Goal: Find specific page/section: Find specific page/section

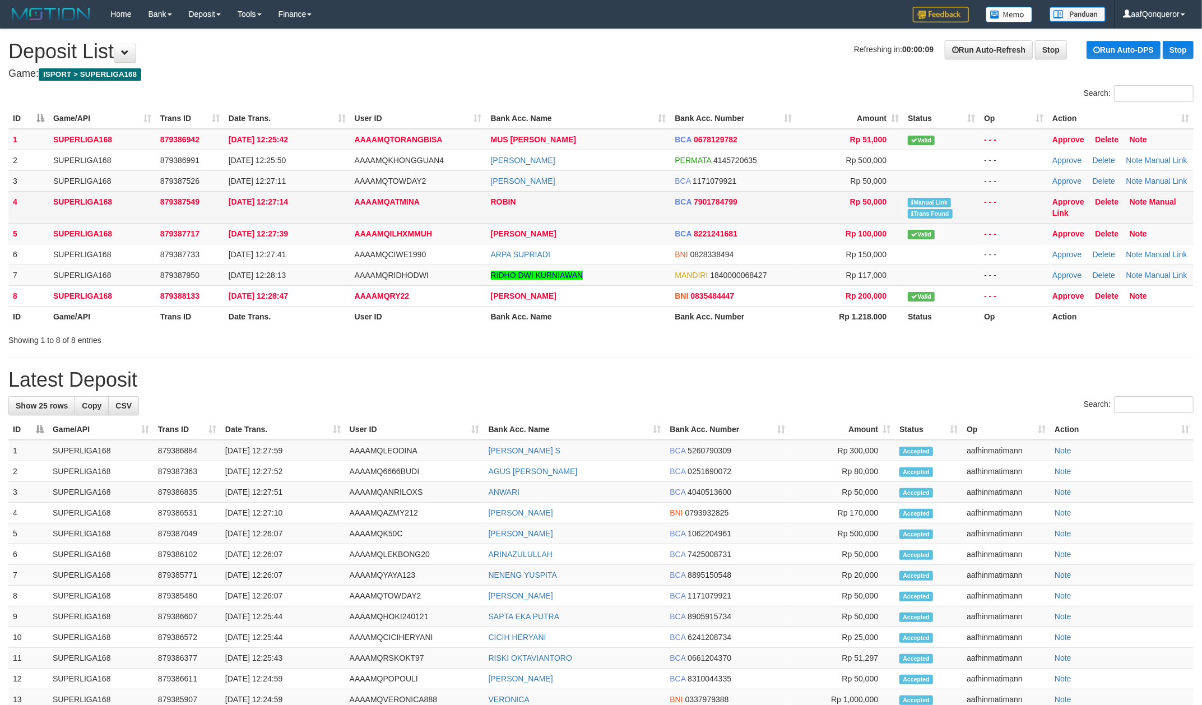
drag, startPoint x: 487, startPoint y: 211, endPoint x: 550, endPoint y: 212, distance: 63.3
click at [507, 211] on td "ROBIN" at bounding box center [578, 207] width 184 height 32
drag, startPoint x: 562, startPoint y: 213, endPoint x: 610, endPoint y: 196, distance: 51.2
click at [563, 213] on td "ROBIN" at bounding box center [578, 207] width 184 height 32
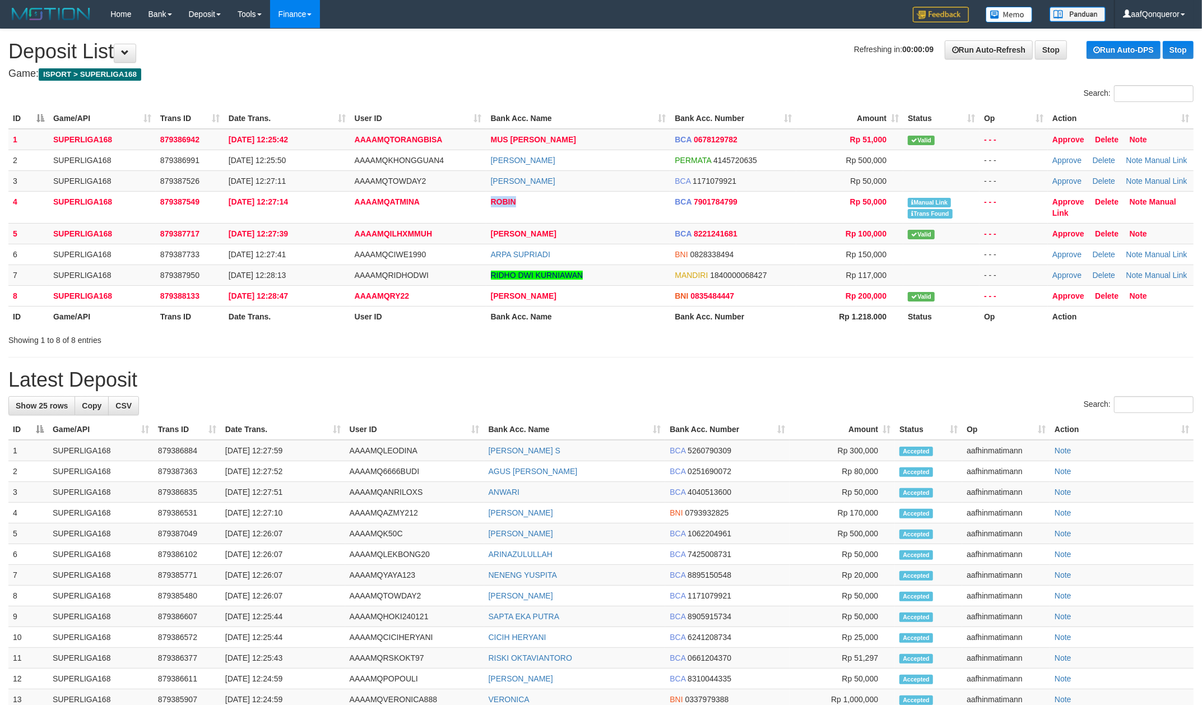
copy link "ROBIN"
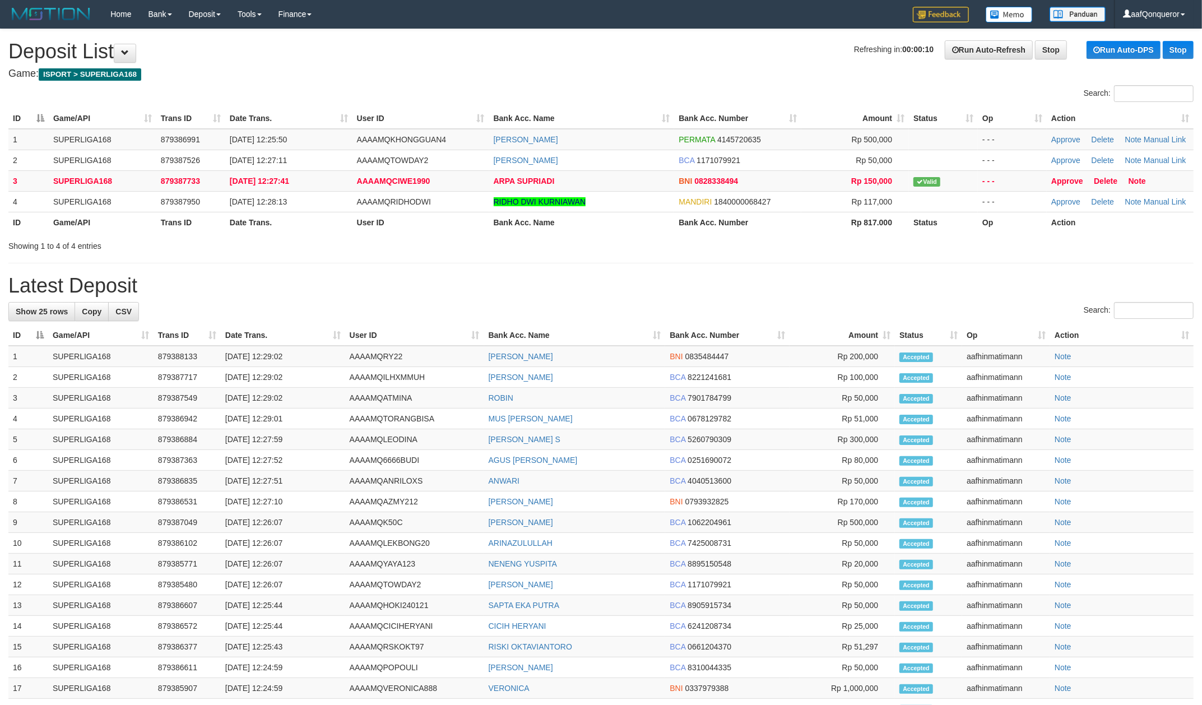
click at [661, 56] on h1 "Refreshing in: 00:00:10 Run Auto-Refresh Stop Run Auto-DPS Stop Deposit List" at bounding box center [600, 51] width 1185 height 22
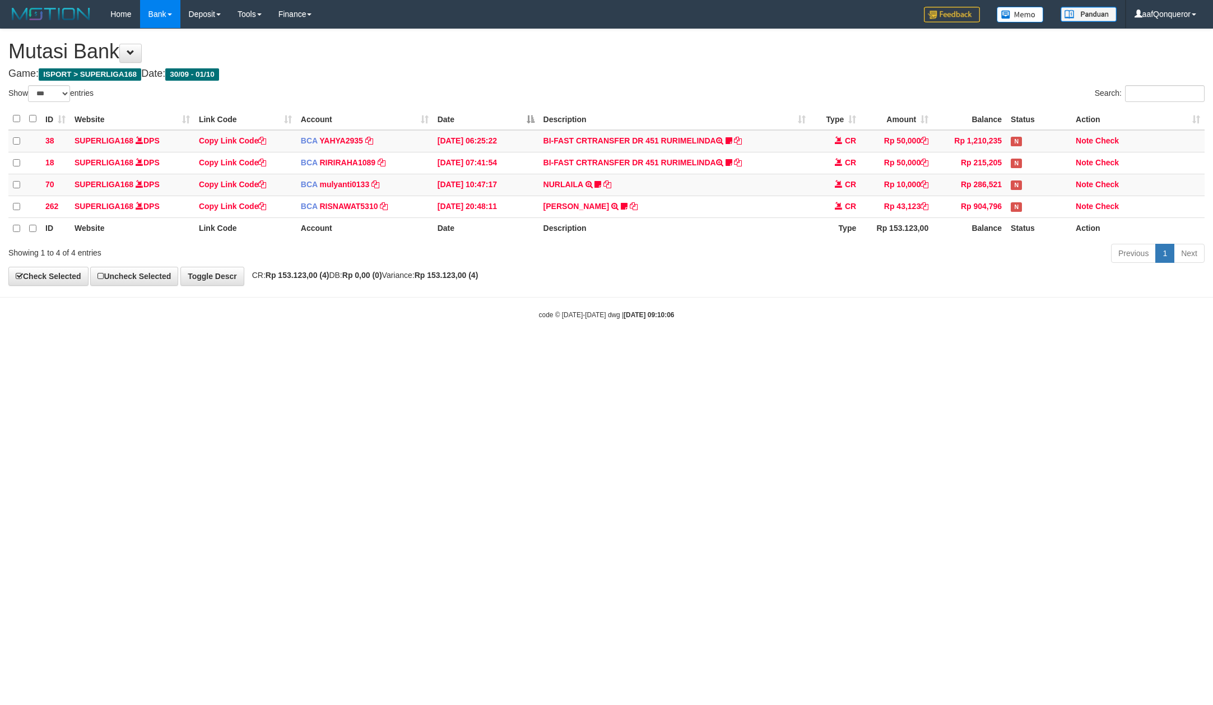
select select "***"
